Goal: Task Accomplishment & Management: Manage account settings

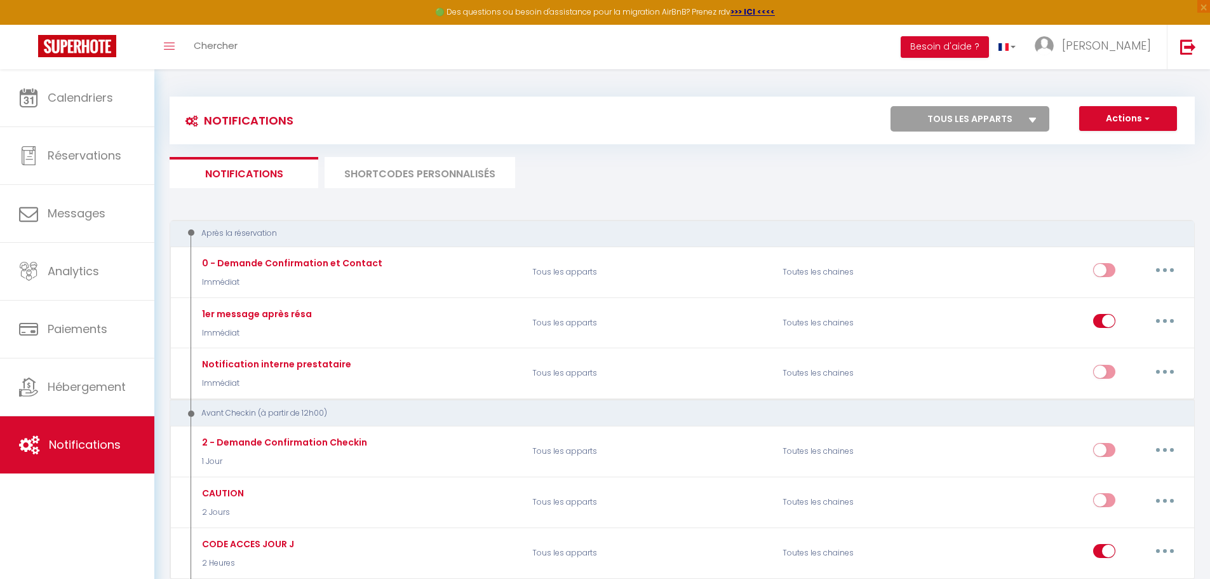
select select
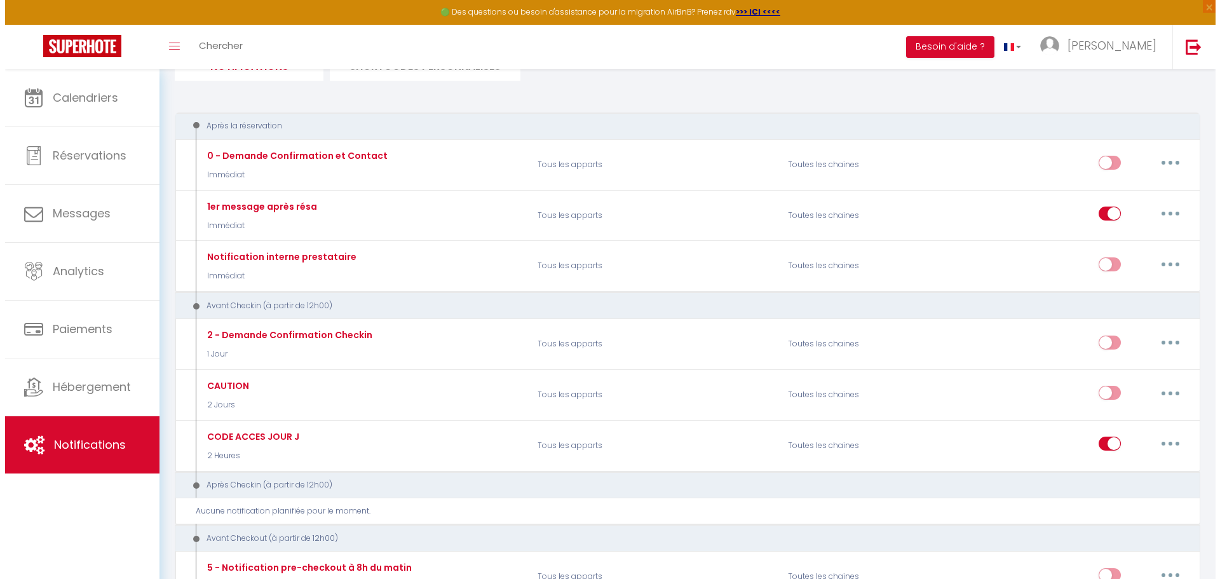
scroll to position [127, 0]
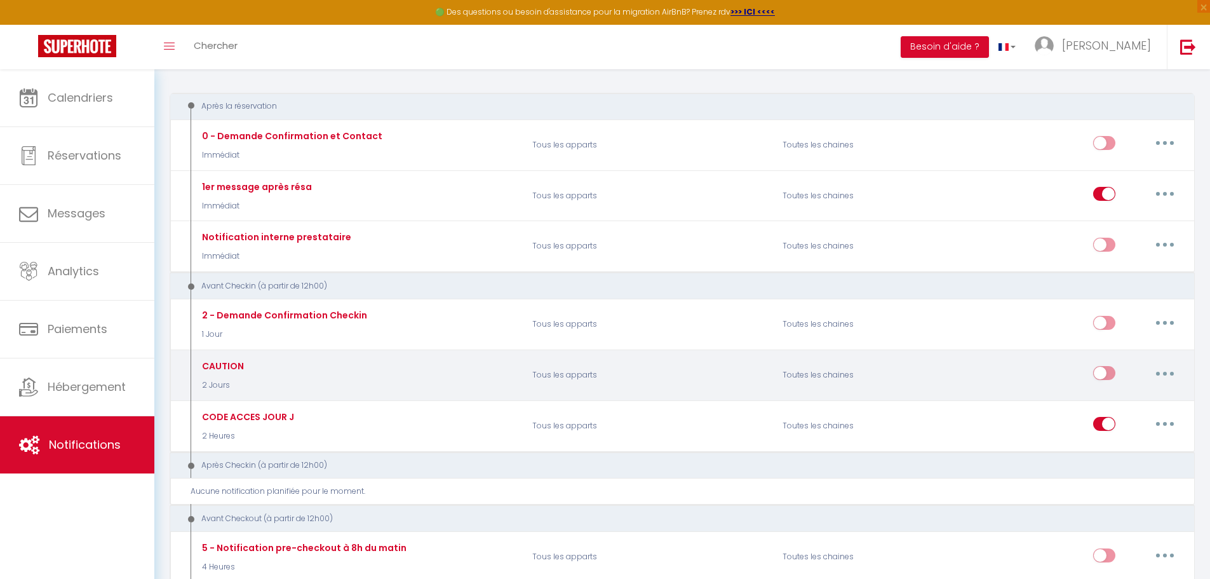
click at [1165, 374] on icon "button" at bounding box center [1165, 374] width 4 height 4
click at [1144, 405] on link "Editer" at bounding box center [1132, 402] width 94 height 22
type input "CAUTION"
select select "2 Jours"
select select
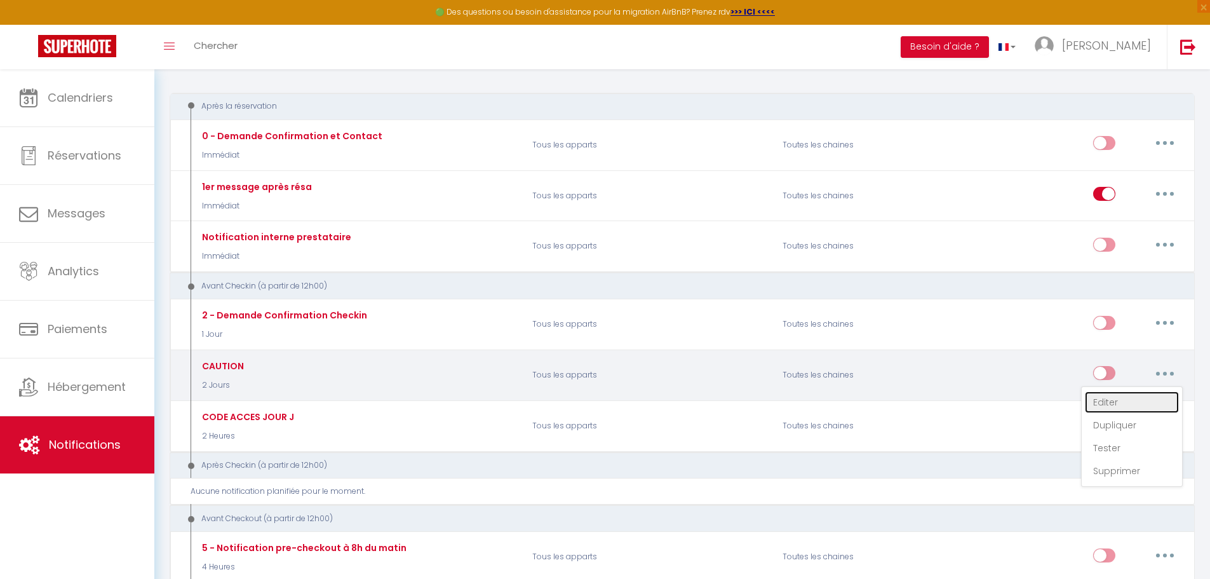
checkbox input "true"
checkbox input "false"
radio input "true"
type input "Lien Caution[DEPOSITLINK]"
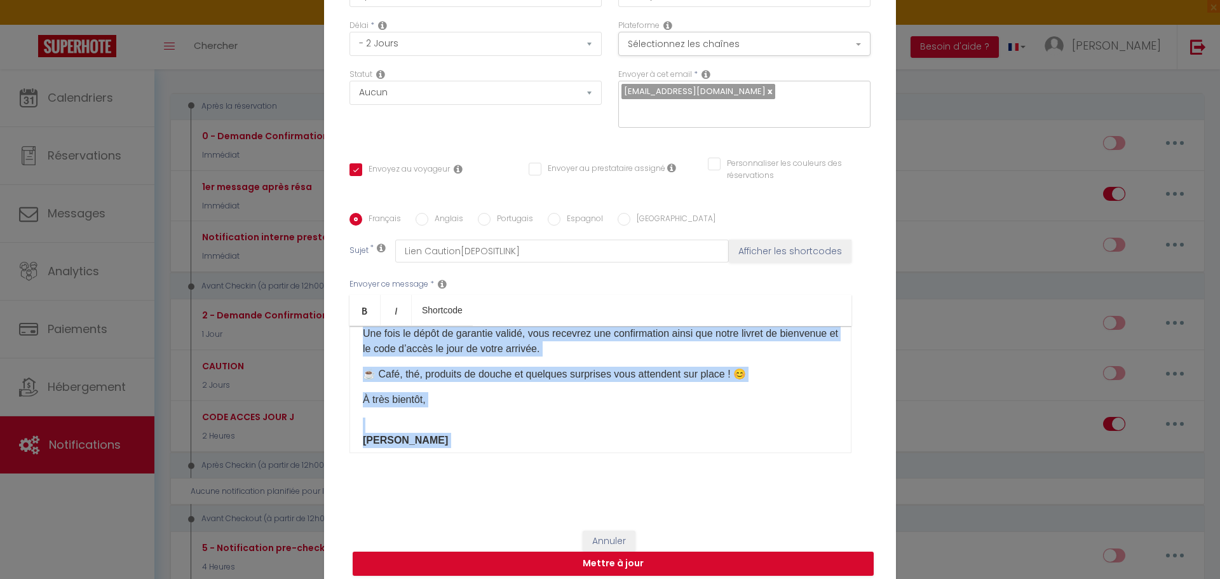
scroll to position [222, 0]
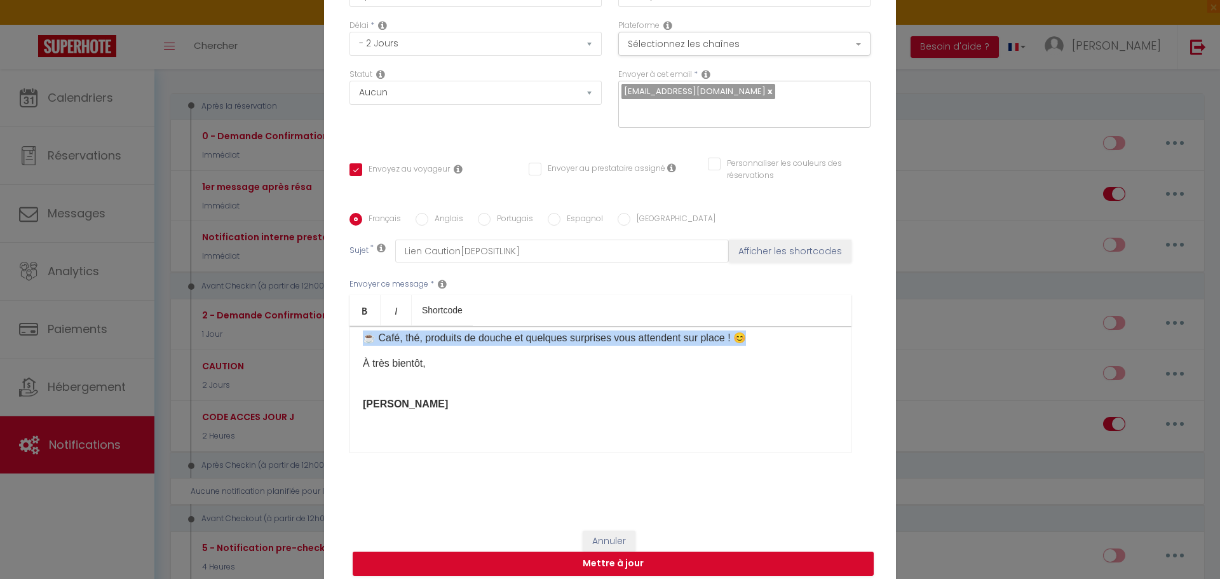
drag, startPoint x: 356, startPoint y: 380, endPoint x: 797, endPoint y: 331, distance: 444.3
click at [797, 331] on div "Merci pour votre réservation [GUEST:FIRST_NAME] ​ Il ne vous reste plus qu’à va…" at bounding box center [600, 389] width 502 height 127
copy div "Il ne vous reste plus qu’à valider la caution de 200 € (non débitée) pour obten…"
